Goal: Transaction & Acquisition: Obtain resource

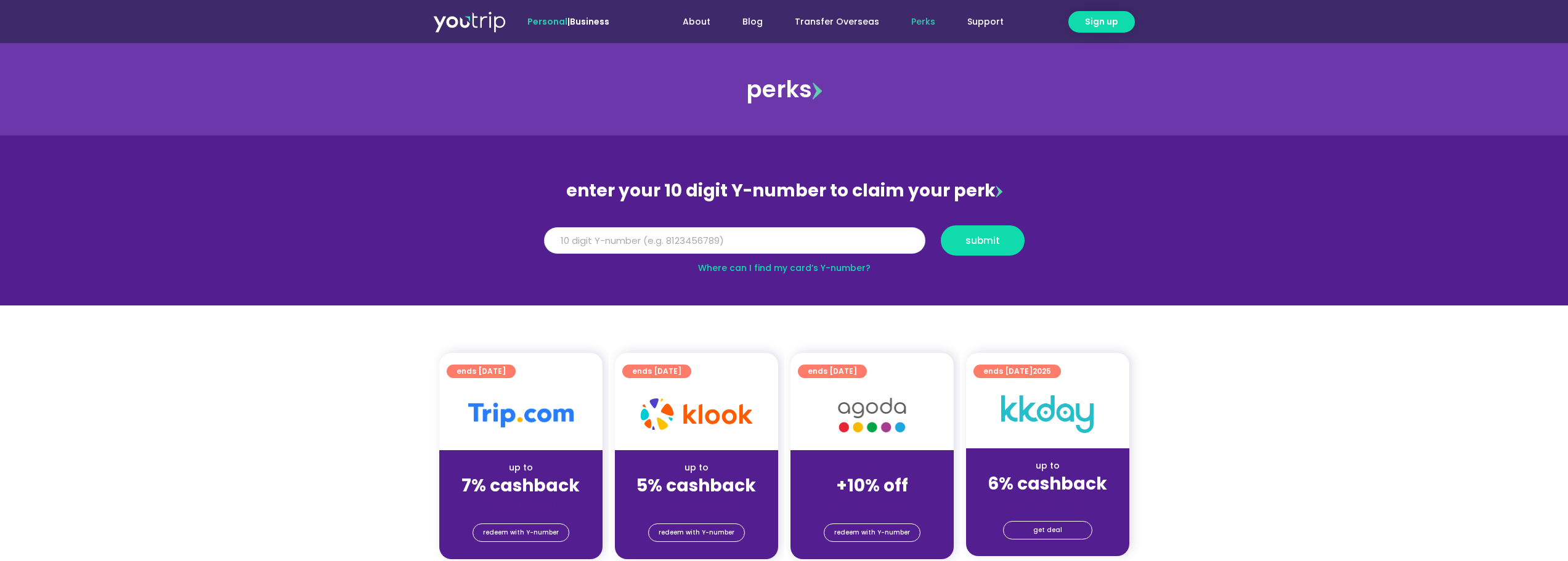
click at [644, 242] on input "Y Number" at bounding box center [734, 241] width 381 height 27
type input "8170133470"
click at [992, 236] on span "submit" at bounding box center [982, 241] width 34 height 10
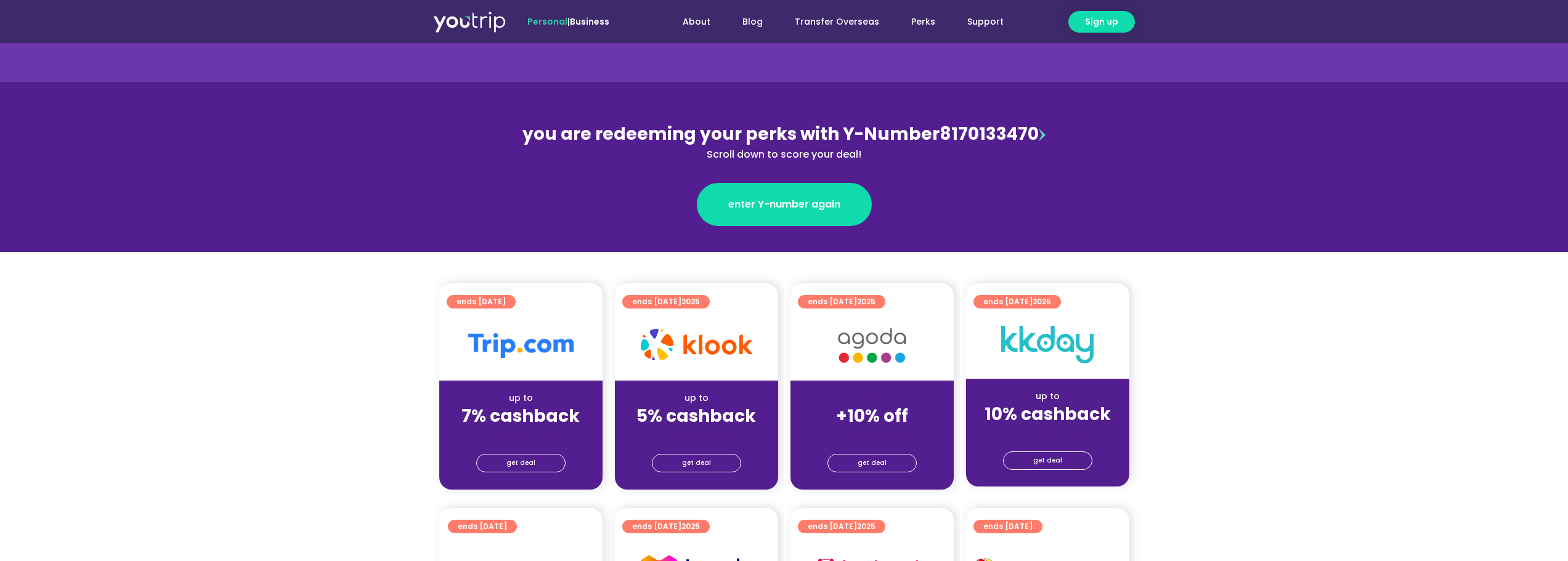
scroll to position [123, 0]
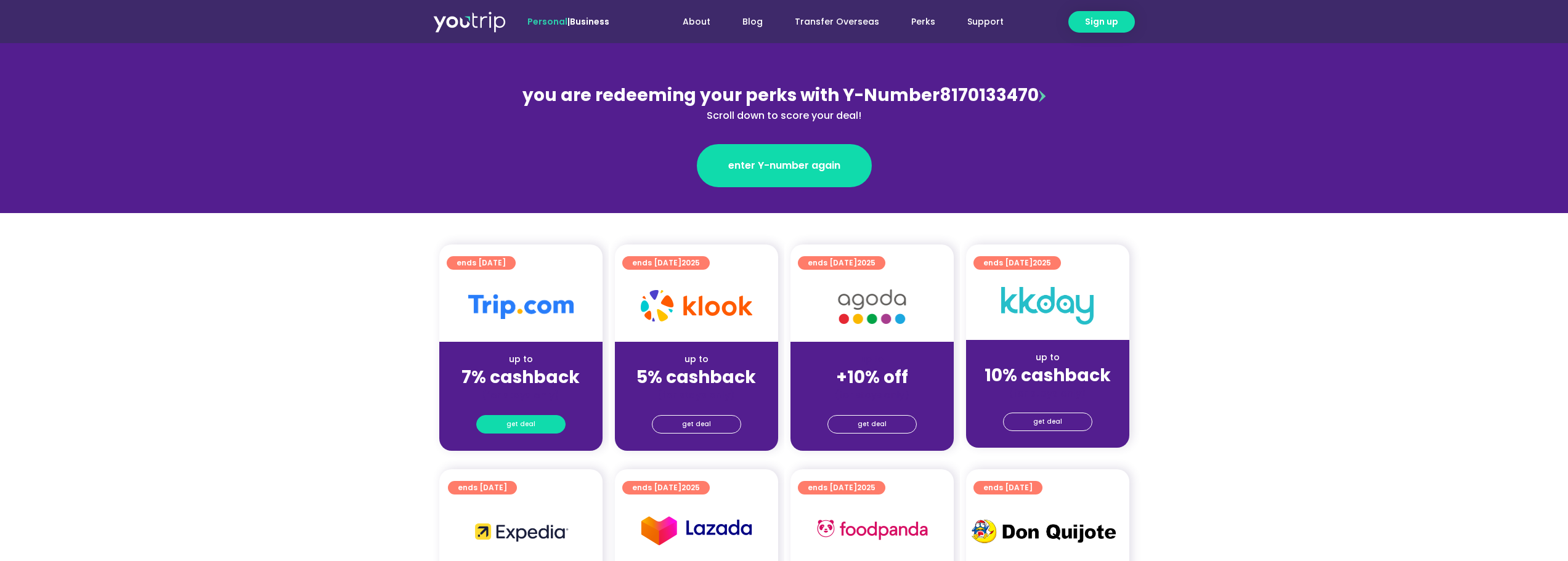
click at [544, 420] on link "get deal" at bounding box center [521, 424] width 90 height 18
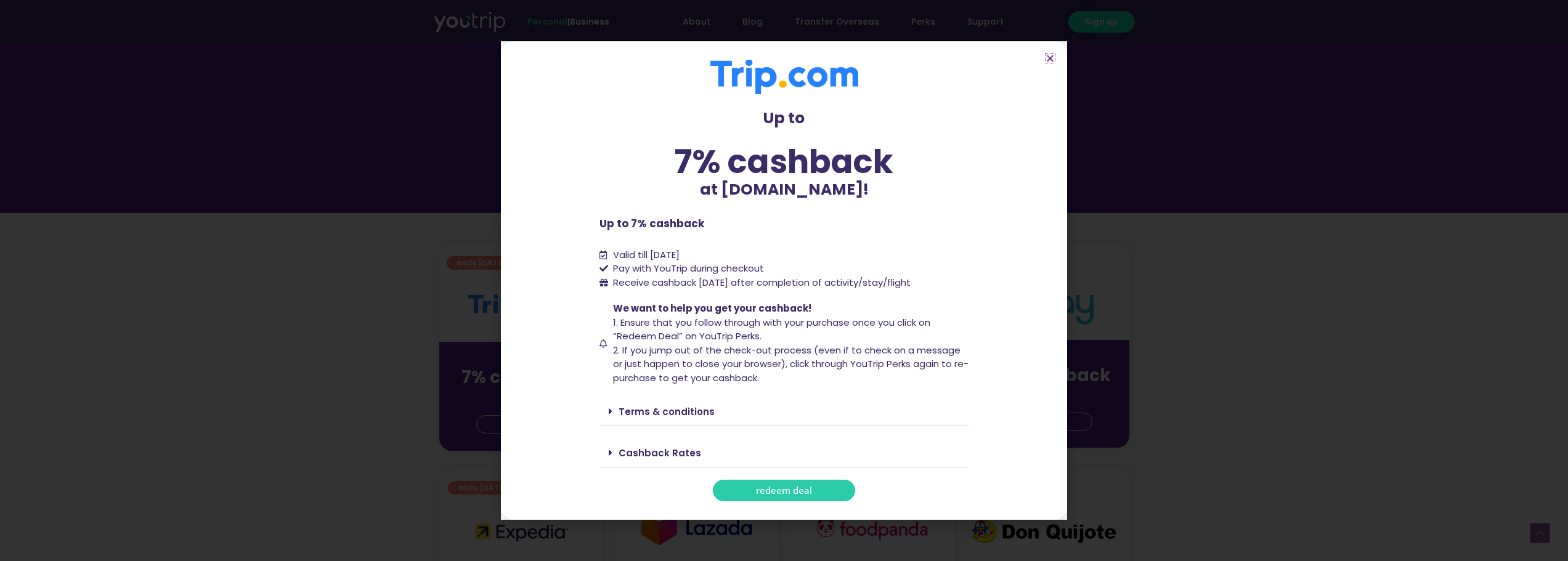
scroll to position [246, 0]
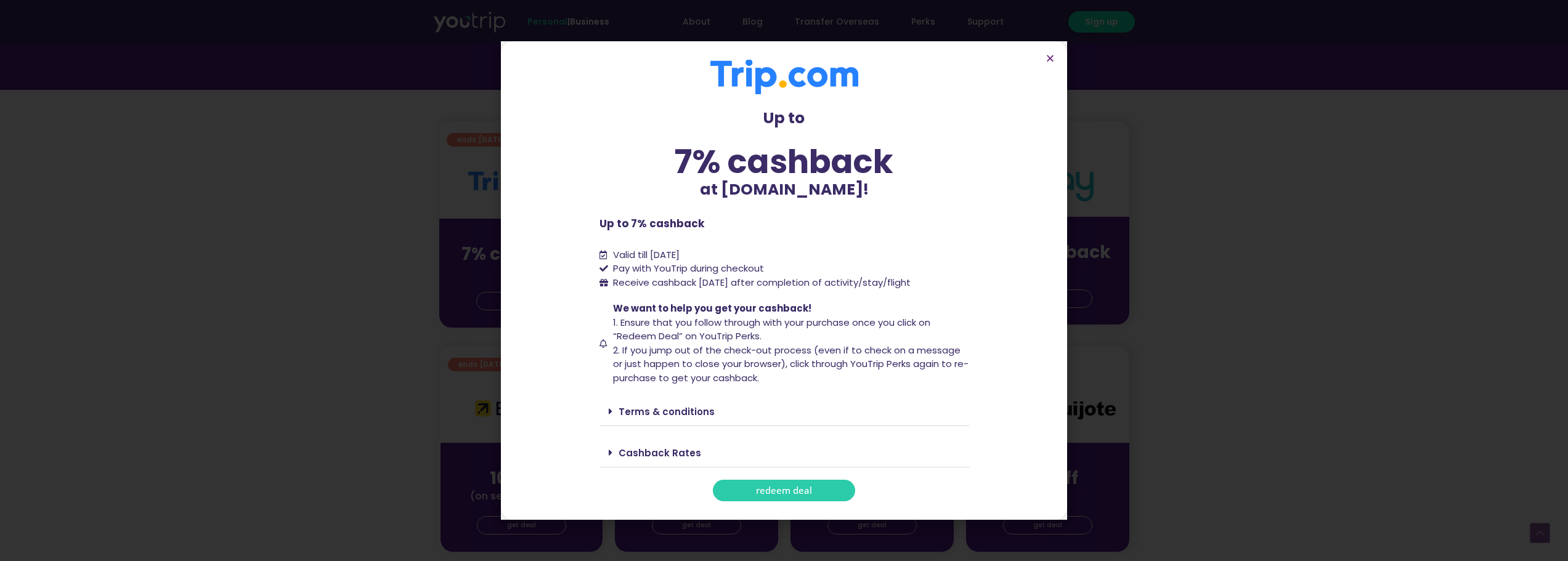
click at [756, 495] on span "redeem deal" at bounding box center [784, 491] width 56 height 10
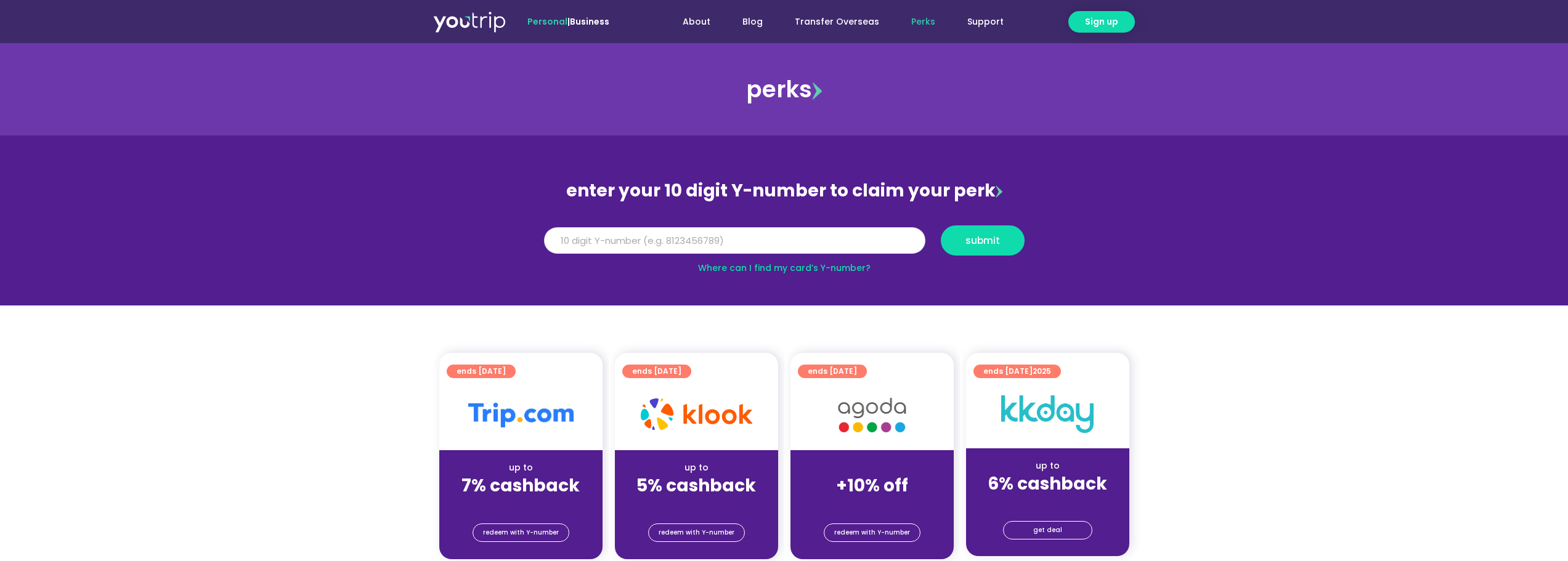
click at [656, 237] on input "Y Number" at bounding box center [734, 241] width 381 height 27
type input "8170133470"
click at [997, 230] on button "submit" at bounding box center [983, 241] width 84 height 30
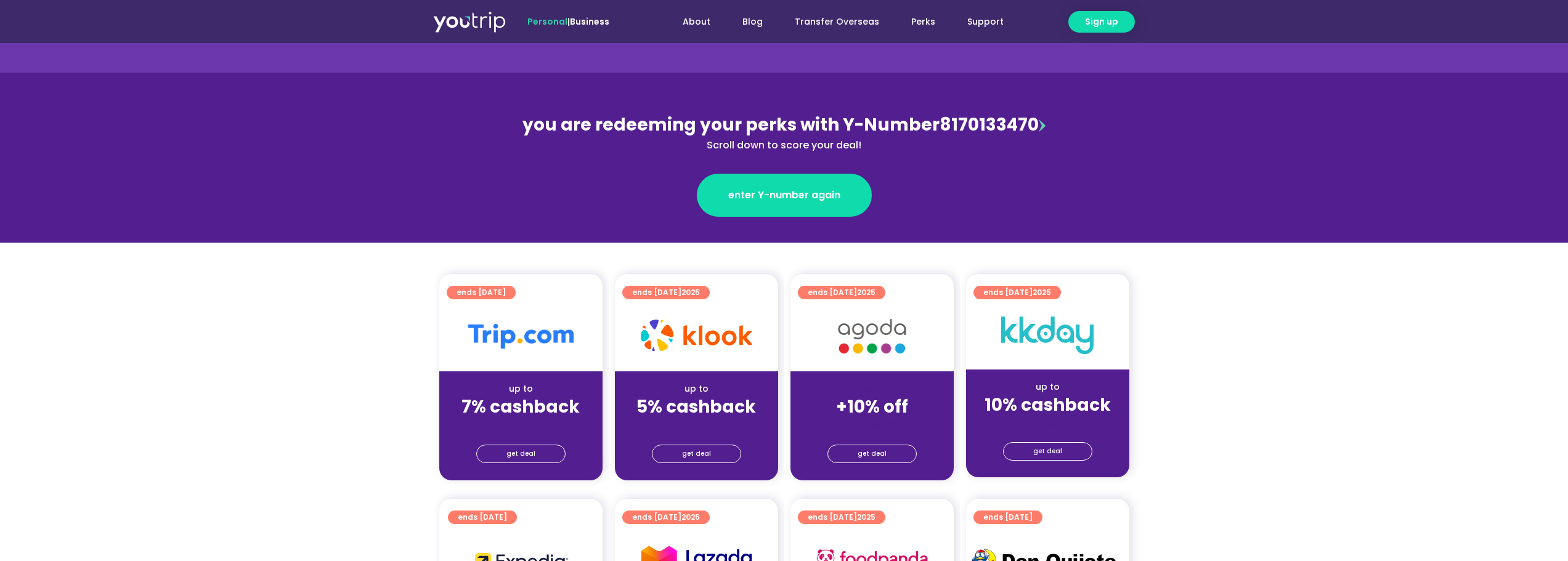
scroll to position [123, 0]
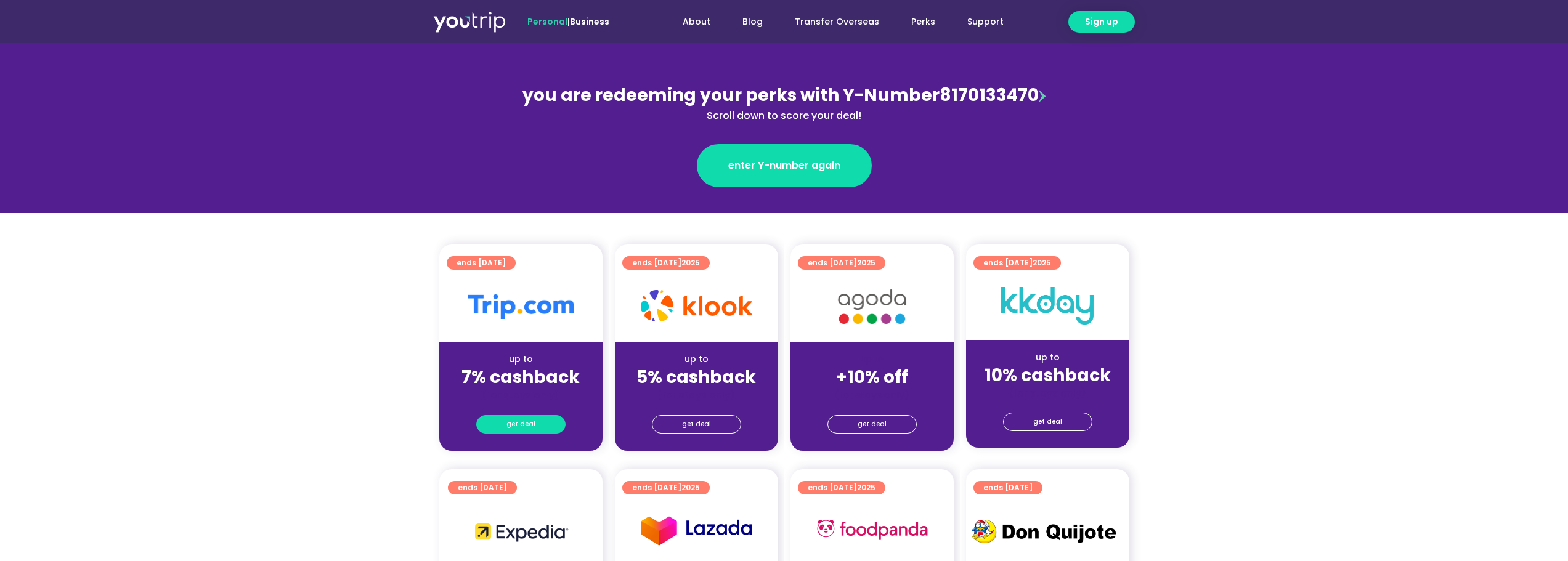
click at [511, 425] on span "get deal" at bounding box center [521, 424] width 29 height 18
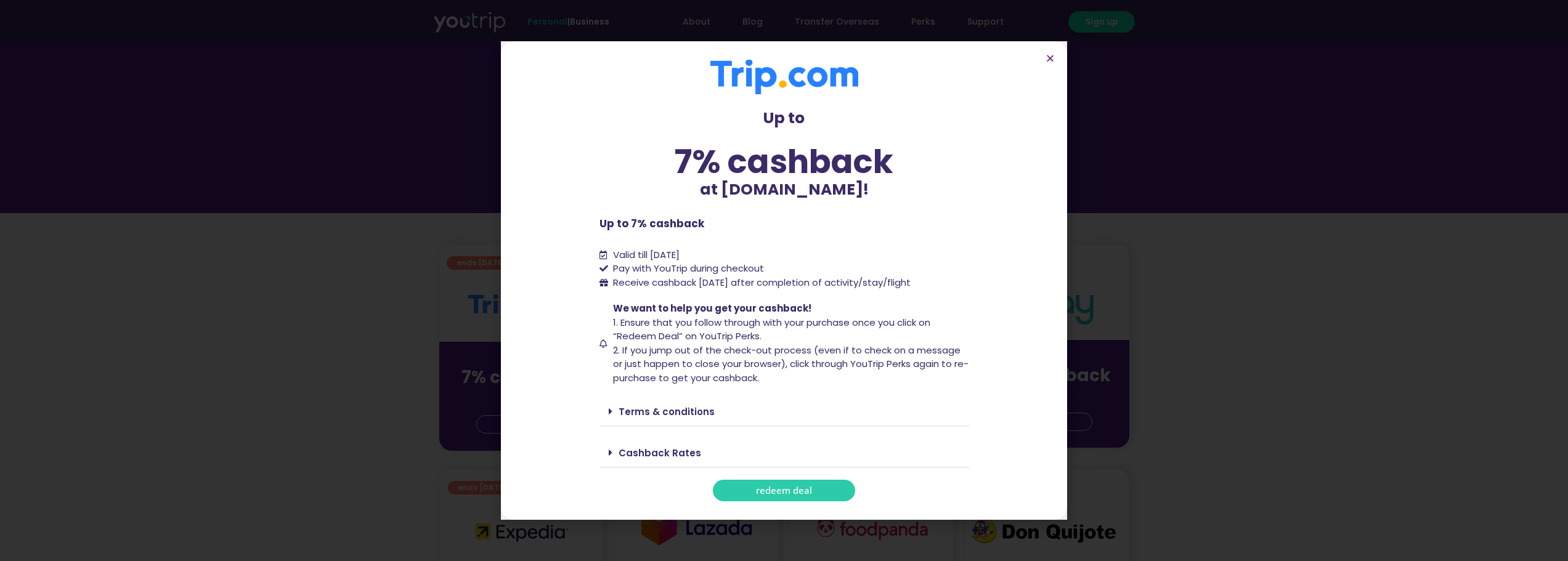
click at [785, 487] on span "redeem deal" at bounding box center [784, 491] width 56 height 10
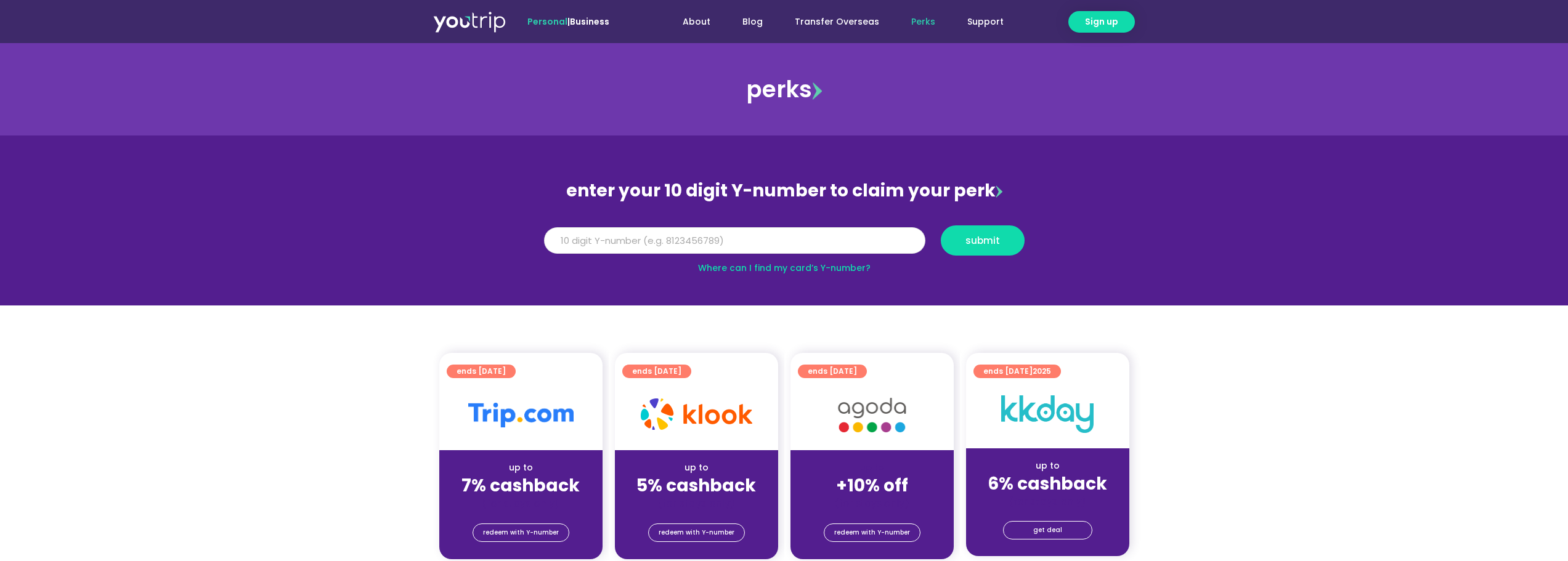
click at [748, 237] on input "Y Number" at bounding box center [734, 241] width 381 height 27
type input "8170133470"
click at [981, 236] on span "submit" at bounding box center [982, 241] width 34 height 10
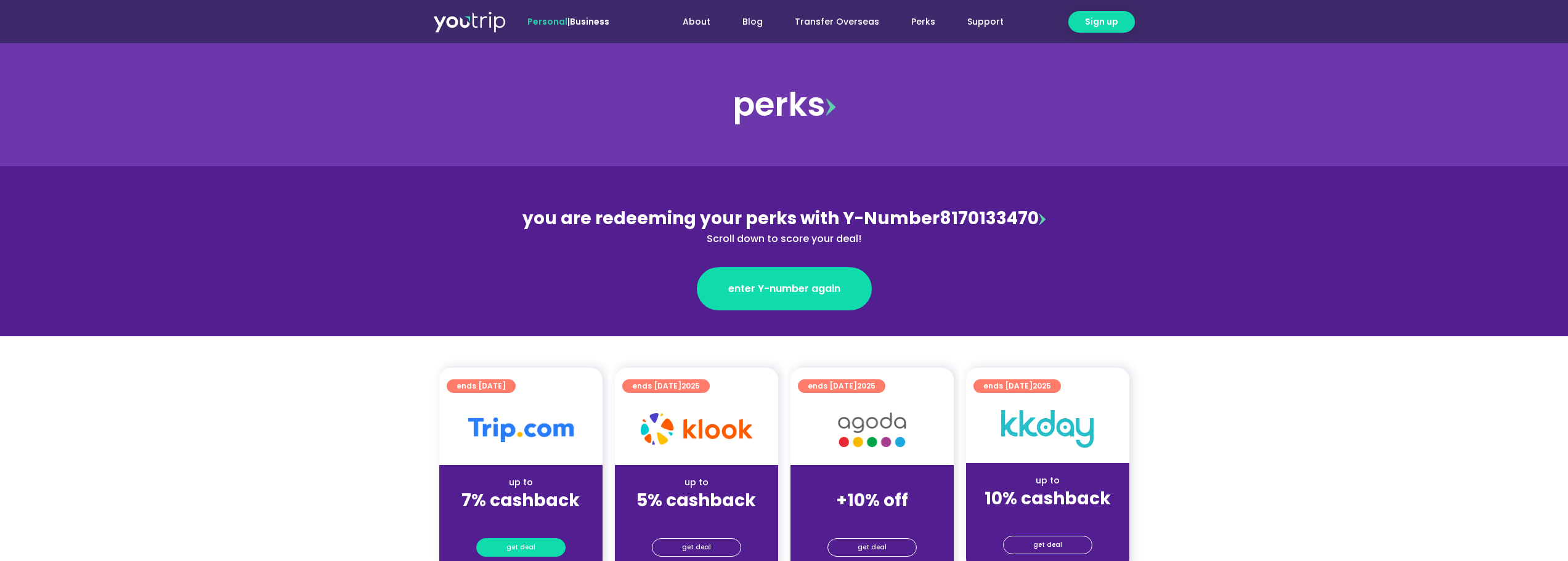
click at [503, 549] on link "get deal" at bounding box center [521, 547] width 90 height 18
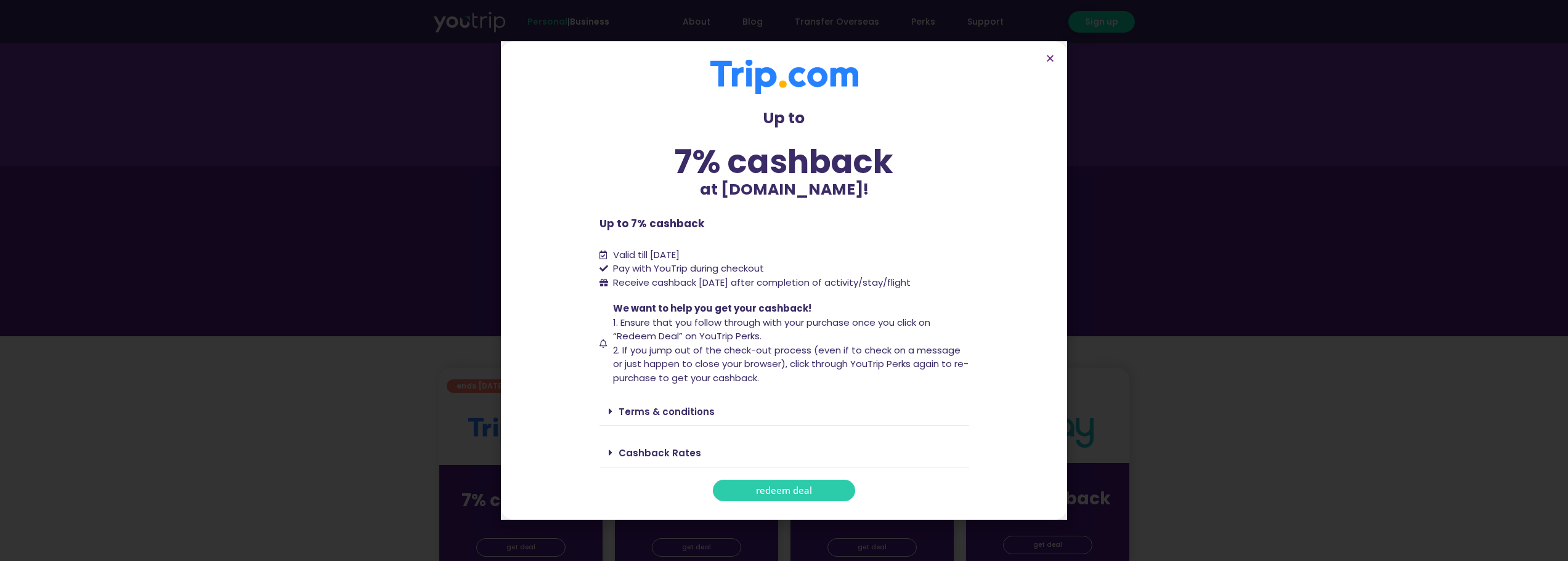
click at [783, 487] on span "redeem deal" at bounding box center [784, 491] width 56 height 10
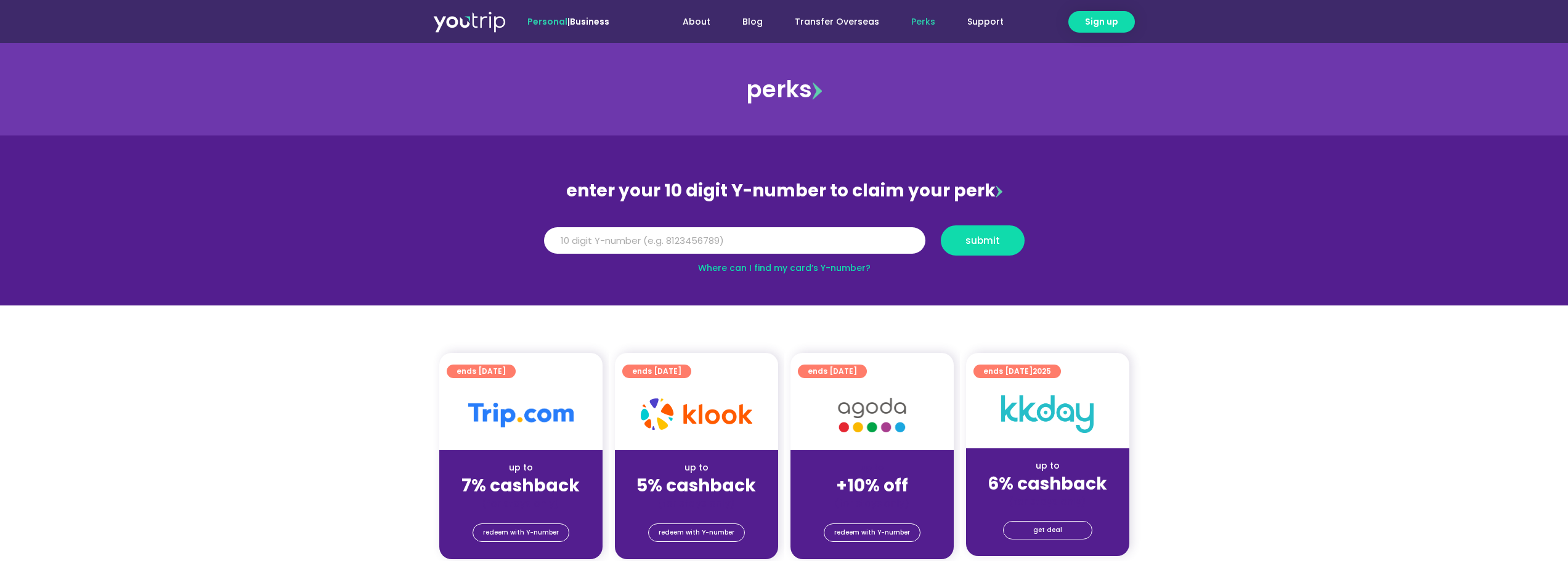
click at [784, 241] on input "Y Number" at bounding box center [734, 241] width 381 height 27
type input "8170133470"
click at [980, 248] on button "submit" at bounding box center [983, 241] width 84 height 30
